Goal: Task Accomplishment & Management: Manage account settings

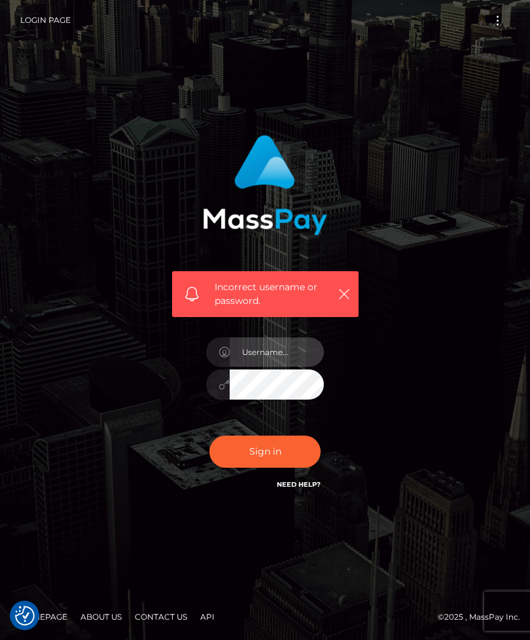
click at [293, 367] on input "text" at bounding box center [277, 351] width 94 height 29
type input "[EMAIL_ADDRESS][DOMAIN_NAME]"
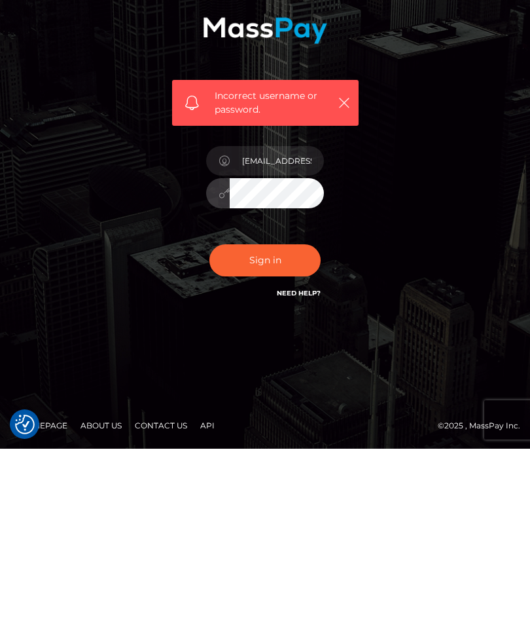
click at [282, 435] on button "Sign in" at bounding box center [265, 451] width 111 height 32
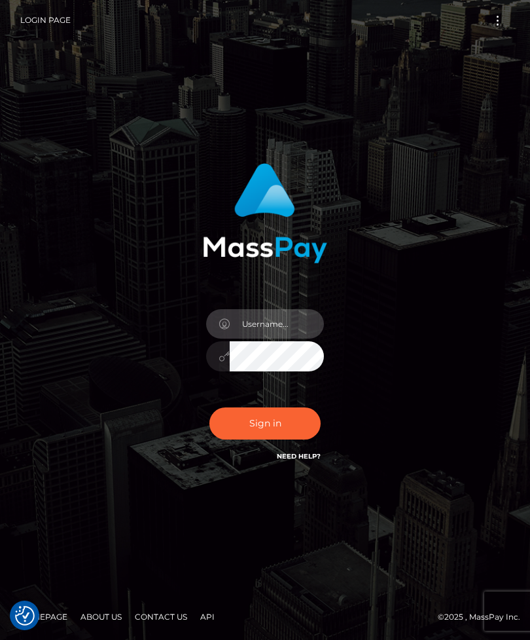
click at [274, 339] on input "text" at bounding box center [277, 323] width 94 height 29
type input "[EMAIL_ADDRESS][DOMAIN_NAME]"
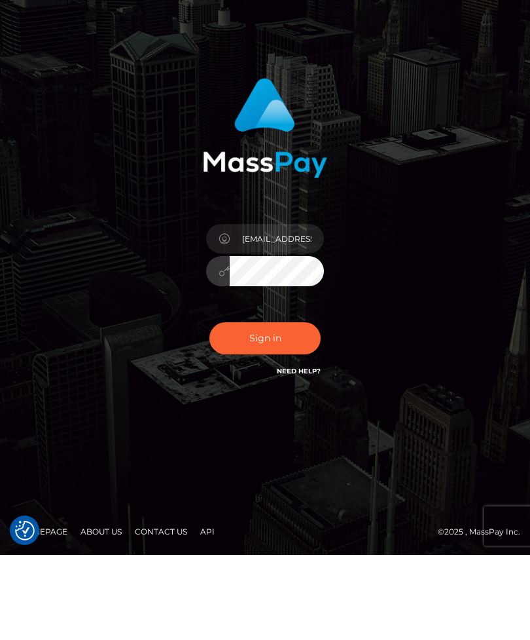
click at [260, 407] on button "Sign in" at bounding box center [265, 423] width 111 height 32
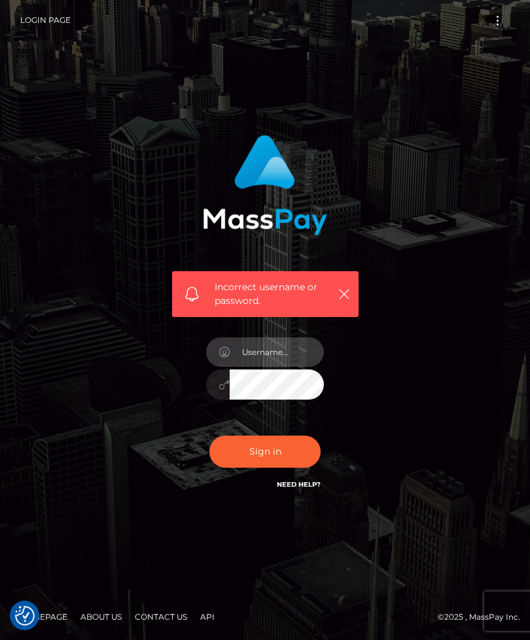
click at [288, 367] on input "text" at bounding box center [277, 351] width 94 height 29
click at [337, 302] on button "button" at bounding box center [344, 293] width 16 height 16
click at [297, 367] on input "text" at bounding box center [277, 351] width 94 height 29
type input "I"
type input "[EMAIL_ADDRESS][DOMAIN_NAME]"
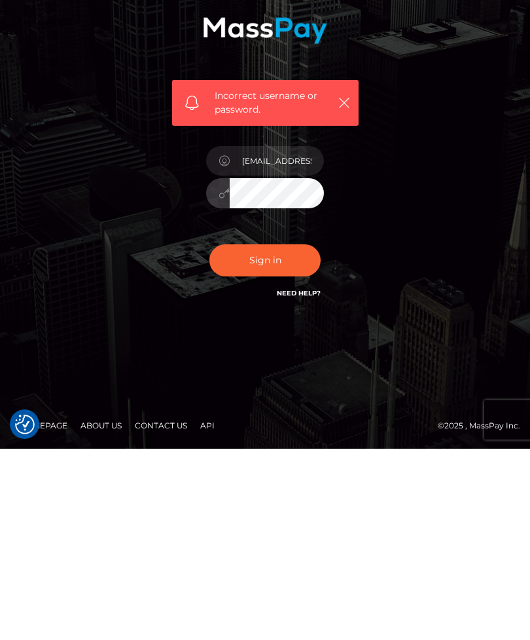
click at [275, 435] on button "Sign in" at bounding box center [265, 451] width 111 height 32
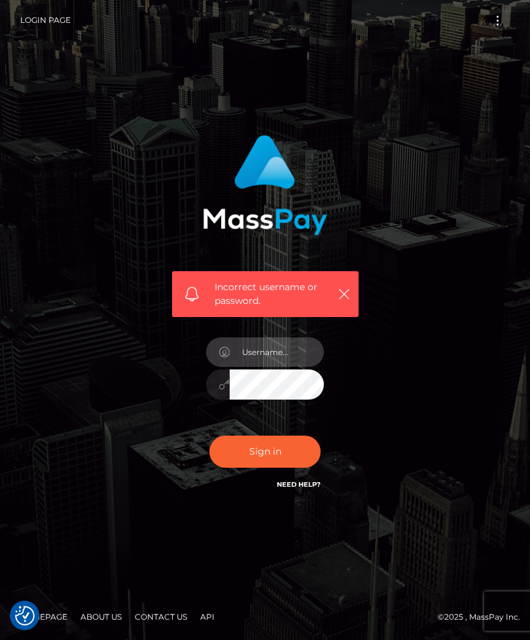
click at [282, 367] on input "text" at bounding box center [277, 351] width 94 height 29
click at [287, 367] on input "text" at bounding box center [277, 351] width 94 height 29
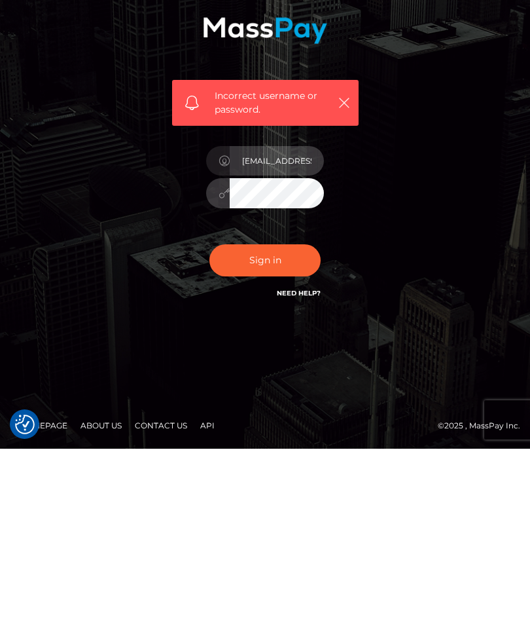
click at [323, 337] on input "[EMAIL_ADDRESS][DOMAIN_NAME]" at bounding box center [277, 351] width 94 height 29
type input "[EMAIL_ADDRESS][DOMAIN_NAME]"
click at [277, 435] on button "Sign in" at bounding box center [265, 451] width 111 height 32
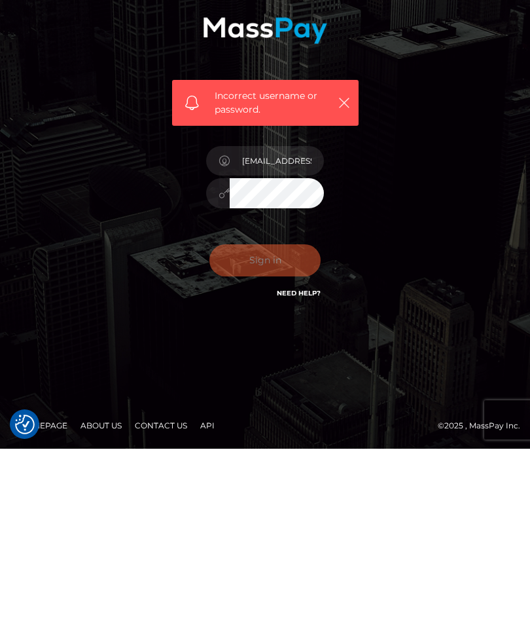
scroll to position [42, 0]
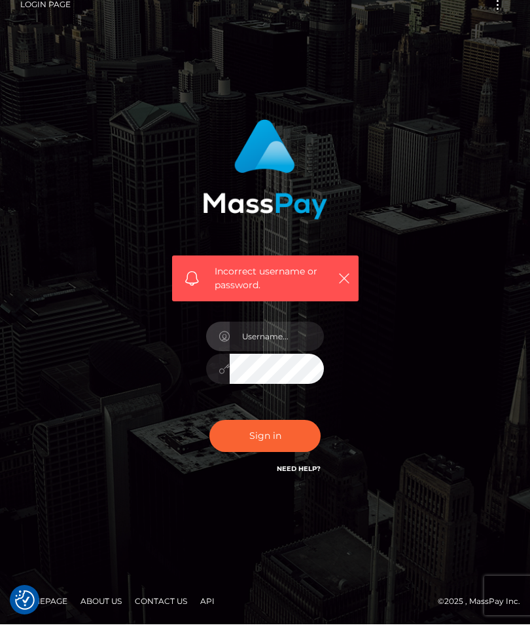
click at [428, 224] on div "Incorrect username or password." at bounding box center [264, 320] width 471 height 390
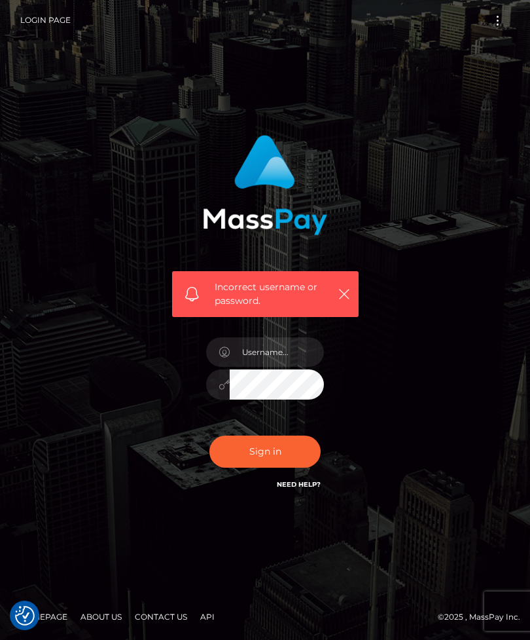
click at [340, 297] on icon "button" at bounding box center [344, 293] width 13 height 13
click at [336, 302] on button "button" at bounding box center [344, 293] width 16 height 16
click at [345, 301] on icon "button" at bounding box center [344, 293] width 13 height 13
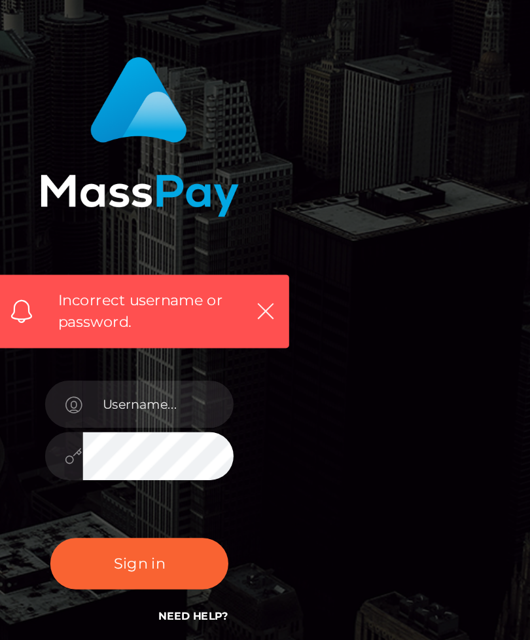
click at [277, 480] on link "Need Help?" at bounding box center [299, 484] width 44 height 9
click at [162, 394] on div "Incorrect username or password." at bounding box center [265, 313] width 206 height 377
click at [215, 308] on div "Incorrect username or password." at bounding box center [264, 320] width 471 height 390
click at [213, 301] on div "Incorrect username or password." at bounding box center [264, 320] width 471 height 390
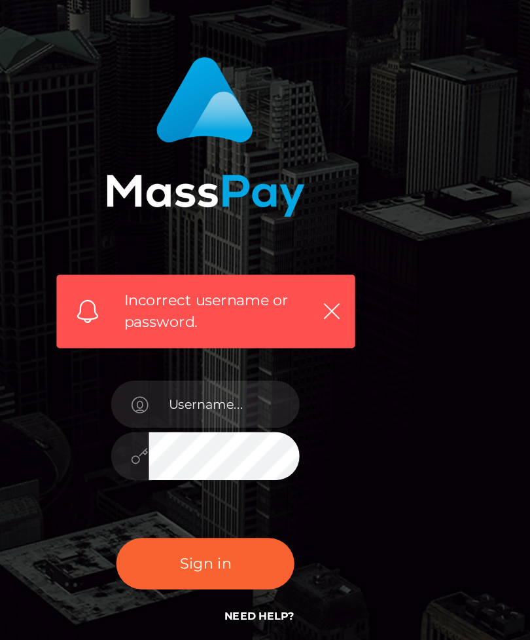
click at [338, 287] on icon "button" at bounding box center [344, 293] width 13 height 13
click at [162, 278] on div "Incorrect username or password." at bounding box center [265, 313] width 206 height 377
click at [336, 285] on button "button" at bounding box center [344, 293] width 16 height 16
click at [162, 271] on div "Incorrect username or password." at bounding box center [265, 313] width 206 height 377
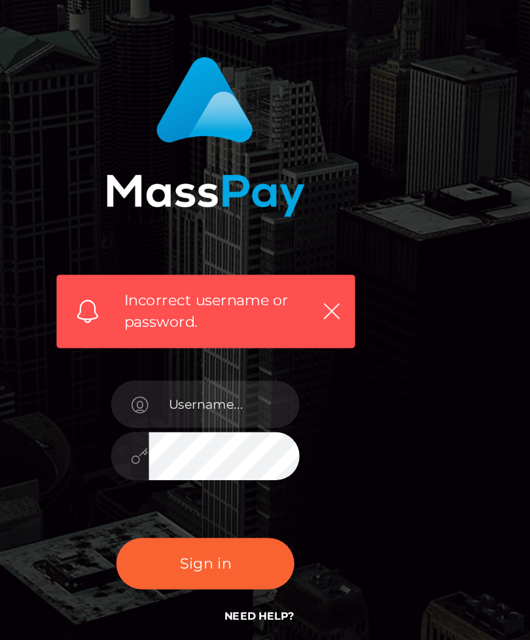
click at [336, 285] on button "button" at bounding box center [344, 293] width 16 height 16
click at [197, 271] on div "Incorrect username or password." at bounding box center [265, 294] width 187 height 46
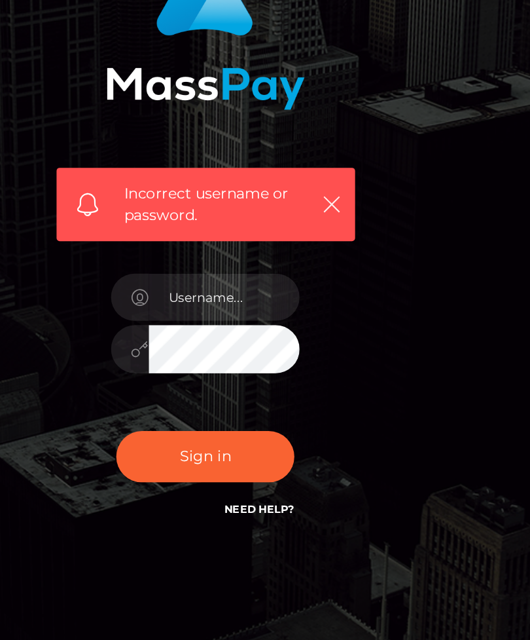
click at [338, 287] on icon "button" at bounding box center [344, 293] width 13 height 13
click at [336, 285] on button "button" at bounding box center [344, 293] width 16 height 16
click at [162, 214] on div "Incorrect username or password." at bounding box center [265, 313] width 206 height 377
click at [336, 285] on button "button" at bounding box center [344, 293] width 16 height 16
click at [338, 287] on icon "button" at bounding box center [344, 293] width 13 height 13
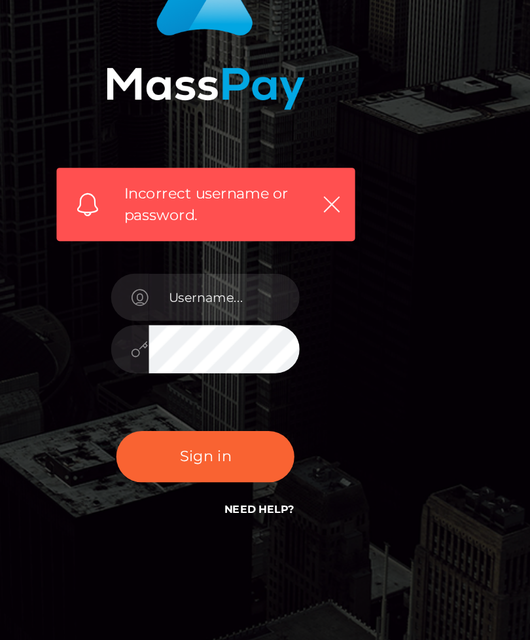
click at [162, 211] on div "Incorrect username or password." at bounding box center [265, 313] width 206 height 377
click at [267, 141] on div "Incorrect username or password." at bounding box center [264, 320] width 471 height 390
click at [338, 287] on icon "button" at bounding box center [344, 293] width 13 height 13
click at [162, 236] on div "Incorrect username or password." at bounding box center [265, 313] width 206 height 377
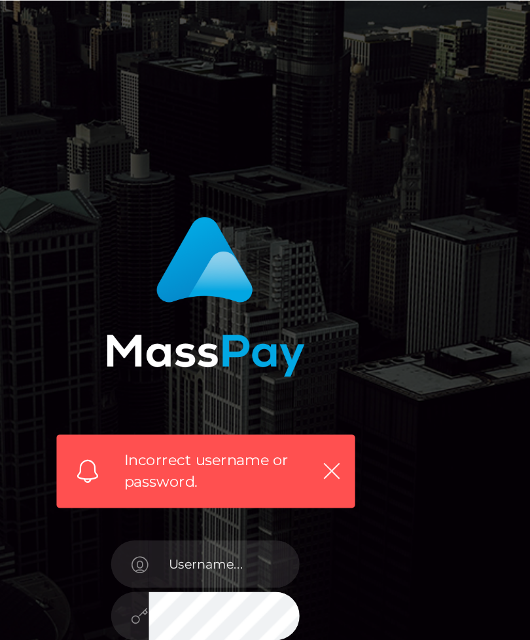
scroll to position [0, 0]
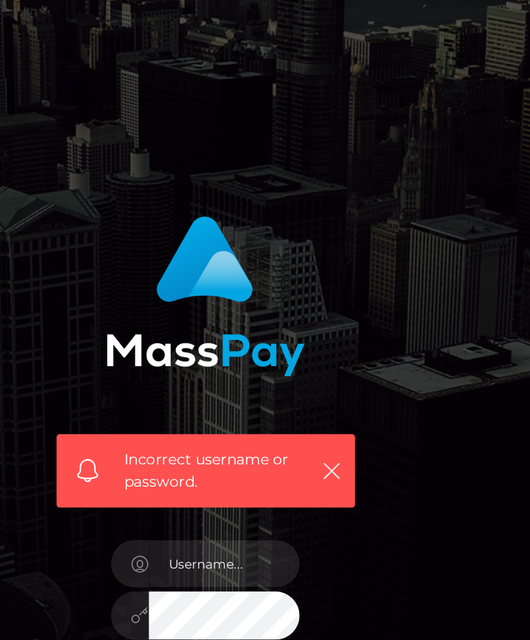
click at [336, 302] on button "button" at bounding box center [344, 293] width 16 height 16
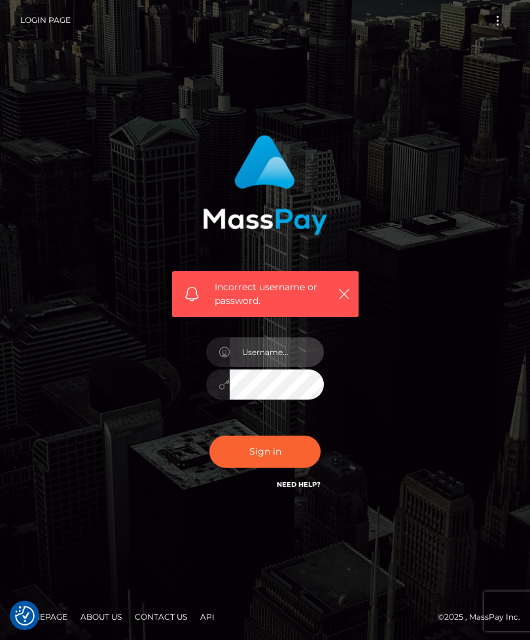
click at [272, 367] on input "text" at bounding box center [277, 351] width 94 height 29
click at [278, 367] on input "text" at bounding box center [277, 351] width 94 height 29
type input "info@6352spa.com"
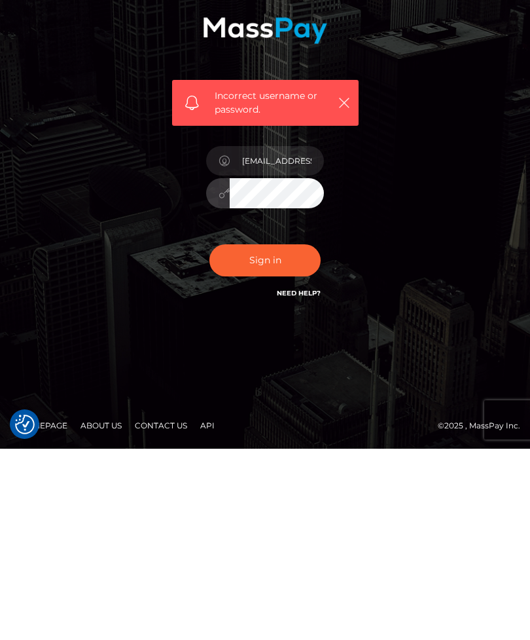
click at [285, 435] on button "Sign in" at bounding box center [265, 451] width 111 height 32
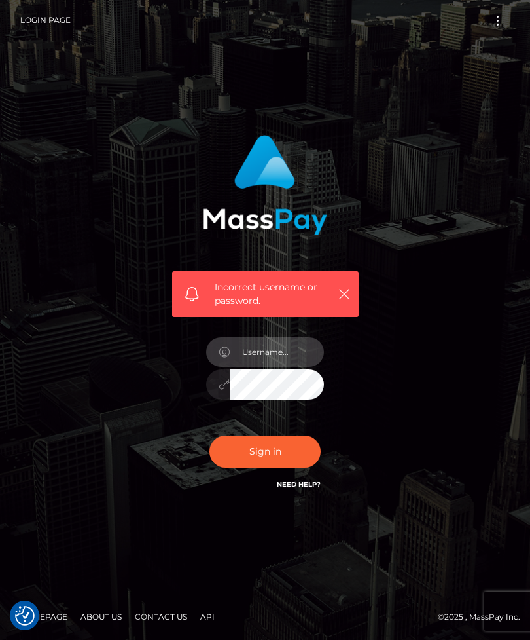
click at [301, 367] on input "text" at bounding box center [277, 351] width 94 height 29
type input "info@6352spa.com"
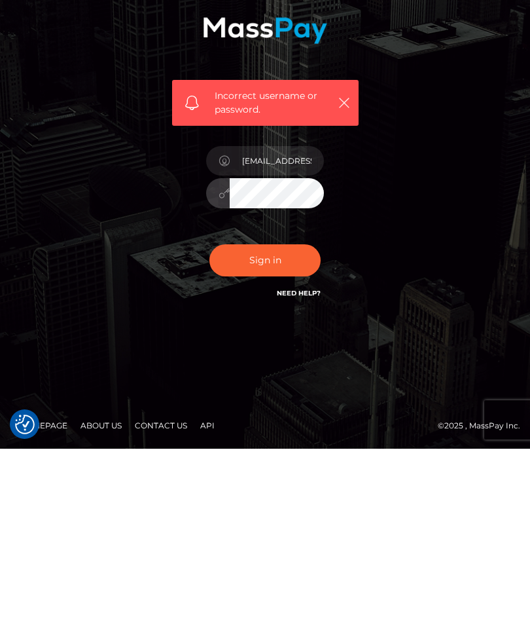
click at [275, 435] on button "Sign in" at bounding box center [265, 451] width 111 height 32
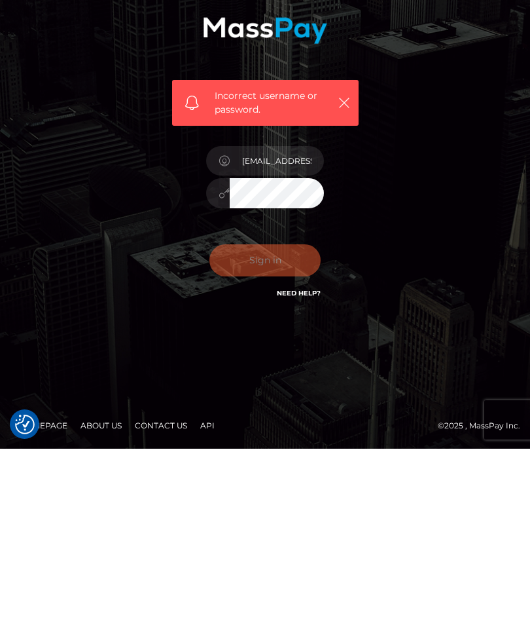
scroll to position [42, 0]
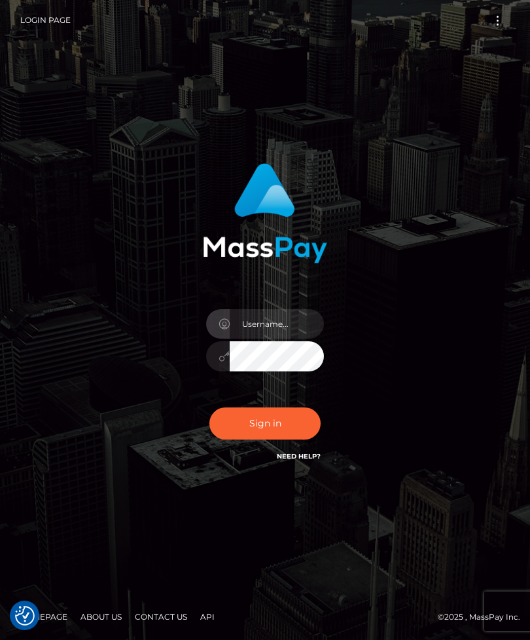
click at [278, 439] on button "Sign in" at bounding box center [265, 423] width 111 height 32
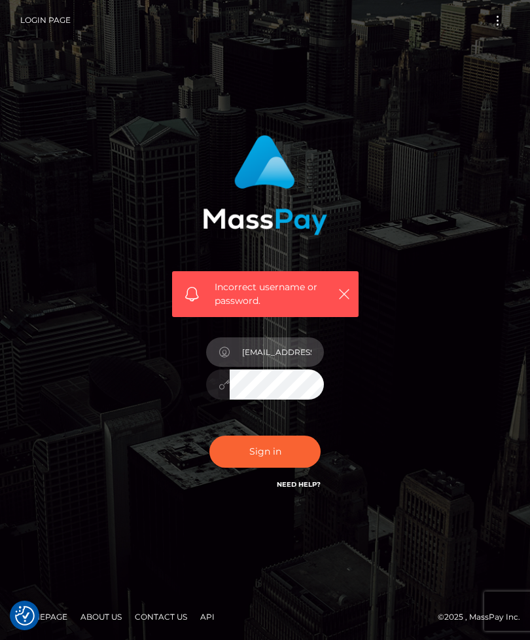
type input "[EMAIL_ADDRESS][DOMAIN_NAME]"
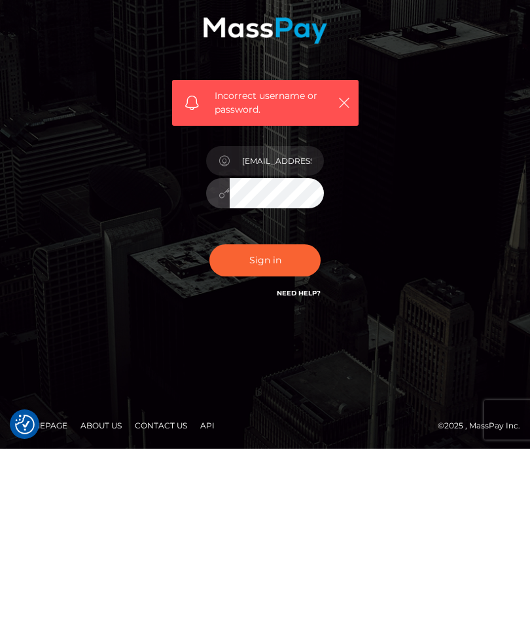
click at [283, 435] on button "Sign in" at bounding box center [265, 451] width 111 height 32
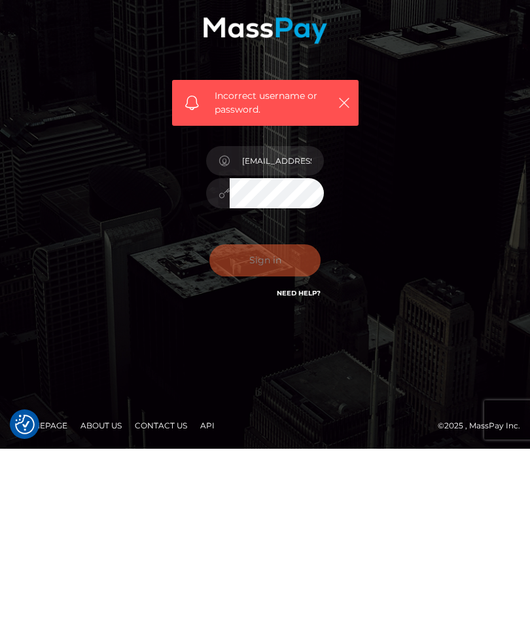
scroll to position [42, 0]
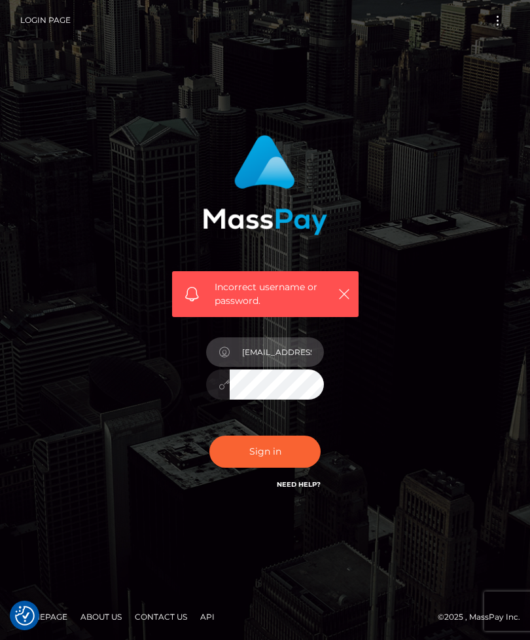
type input "[EMAIL_ADDRESS][DOMAIN_NAME]"
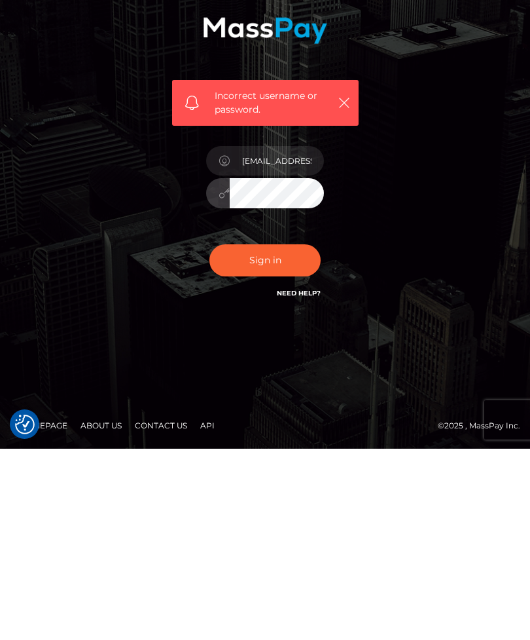
click at [280, 435] on button "Sign in" at bounding box center [265, 451] width 111 height 32
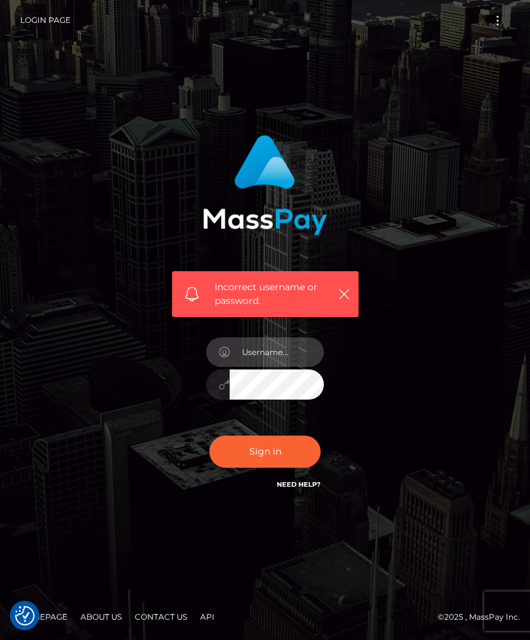
click at [306, 367] on input "text" at bounding box center [277, 351] width 94 height 29
type input "inf0@6352spa.com"
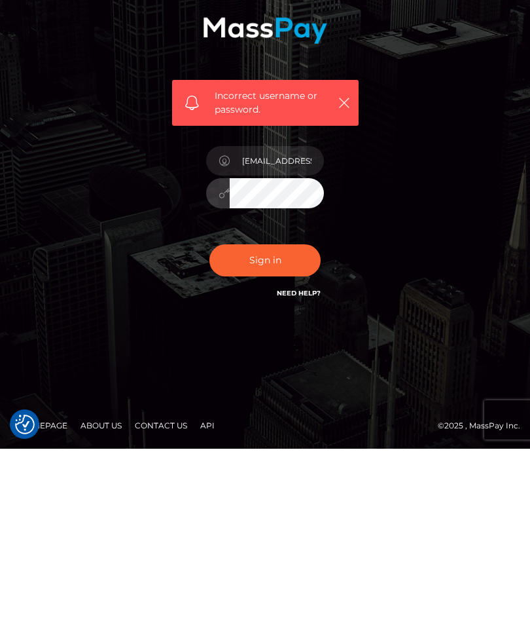
click at [277, 435] on button "Sign in" at bounding box center [265, 451] width 111 height 32
